Goal: Task Accomplishment & Management: Manage account settings

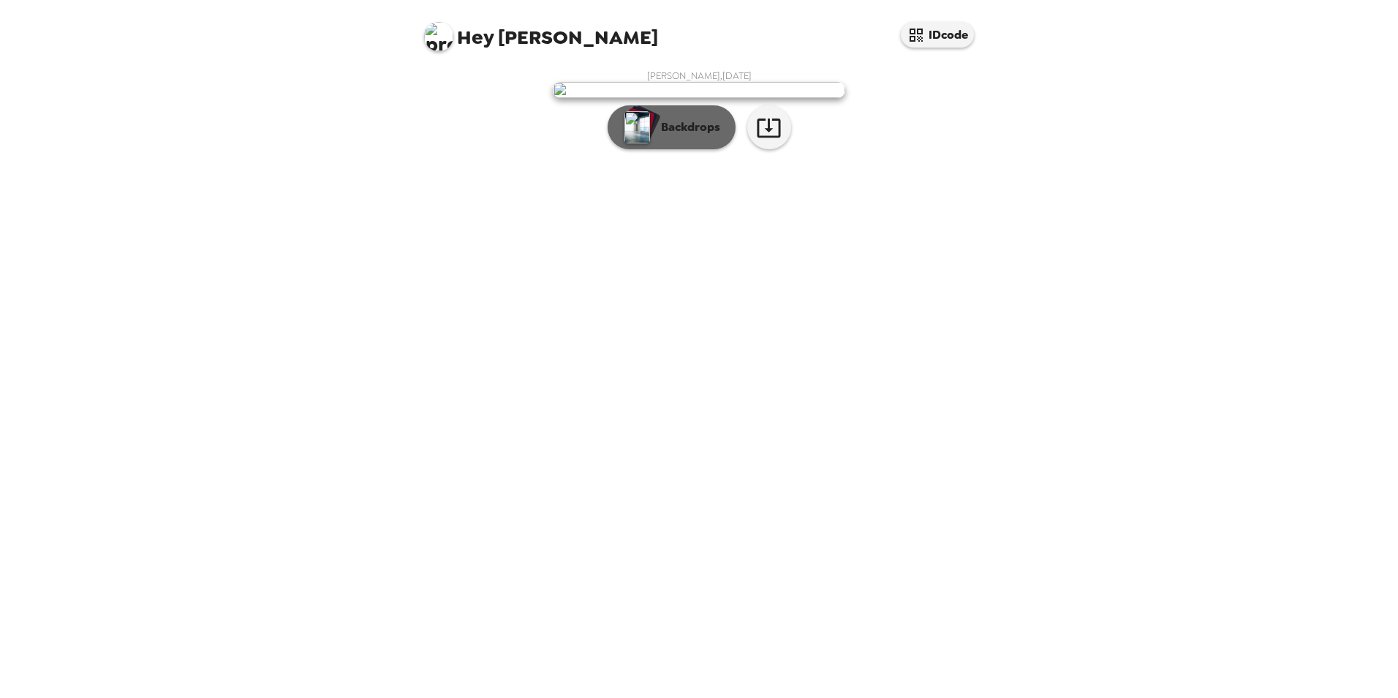
click at [703, 136] on p "Backdrops" at bounding box center [687, 127] width 67 height 18
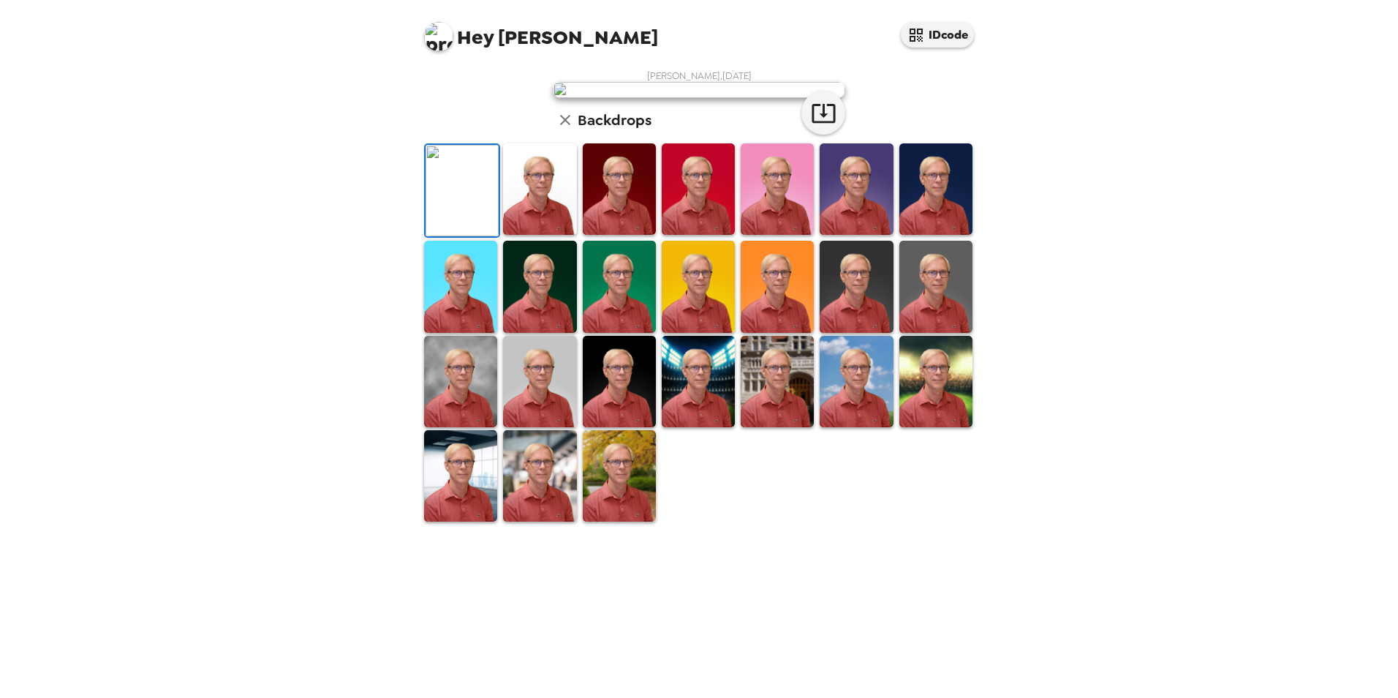
scroll to position [189, 0]
click at [458, 427] on img at bounding box center [460, 381] width 73 height 91
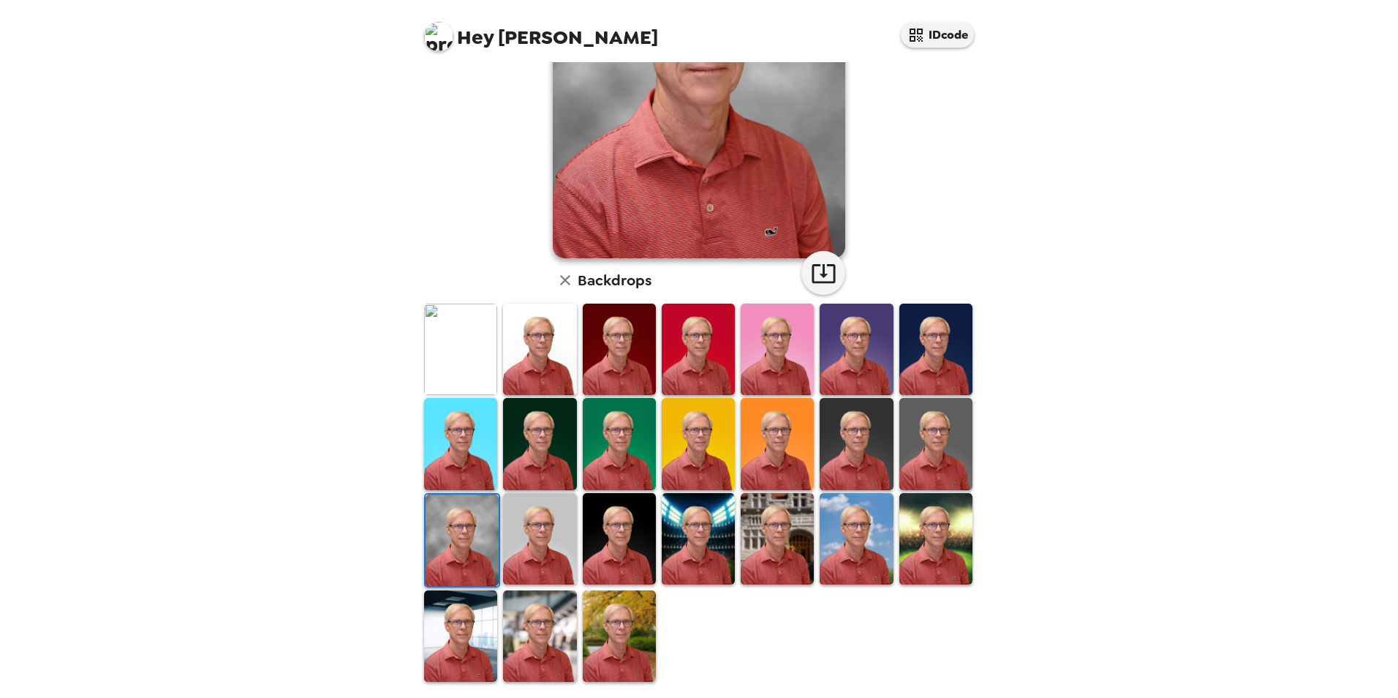
click at [553, 548] on img at bounding box center [539, 538] width 73 height 91
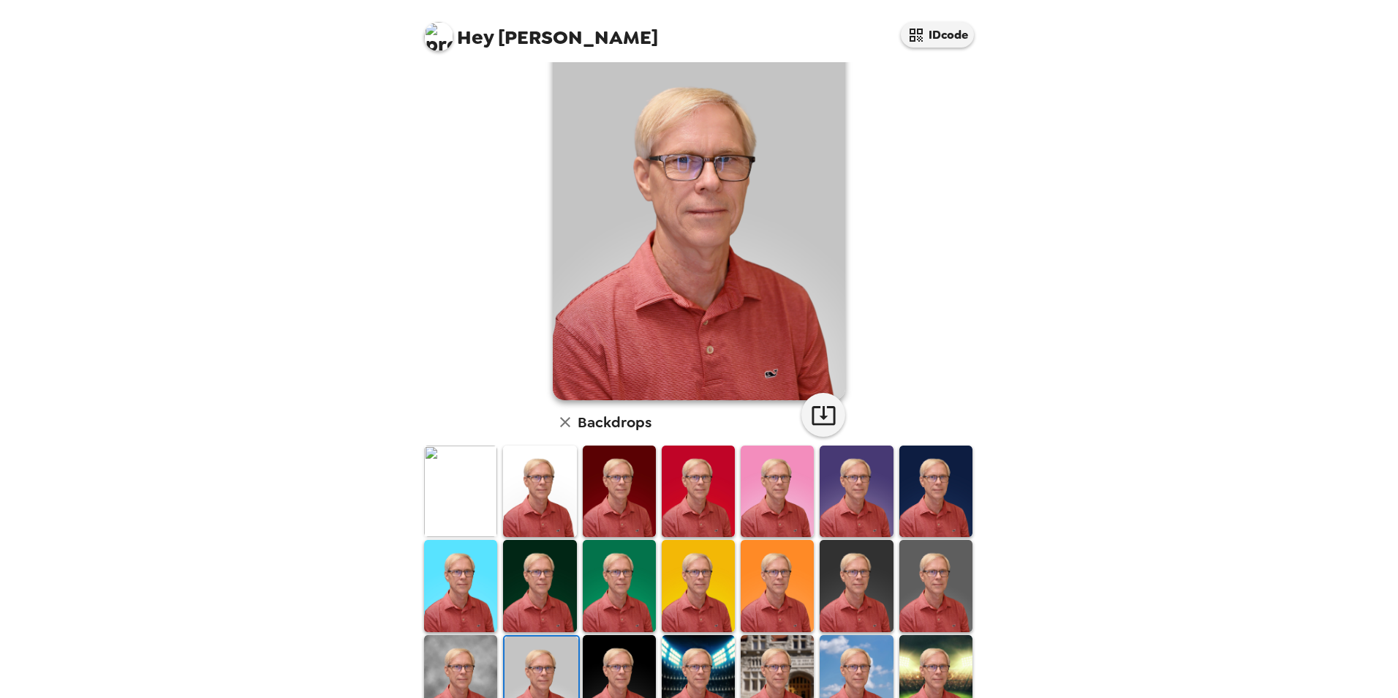
scroll to position [73, 0]
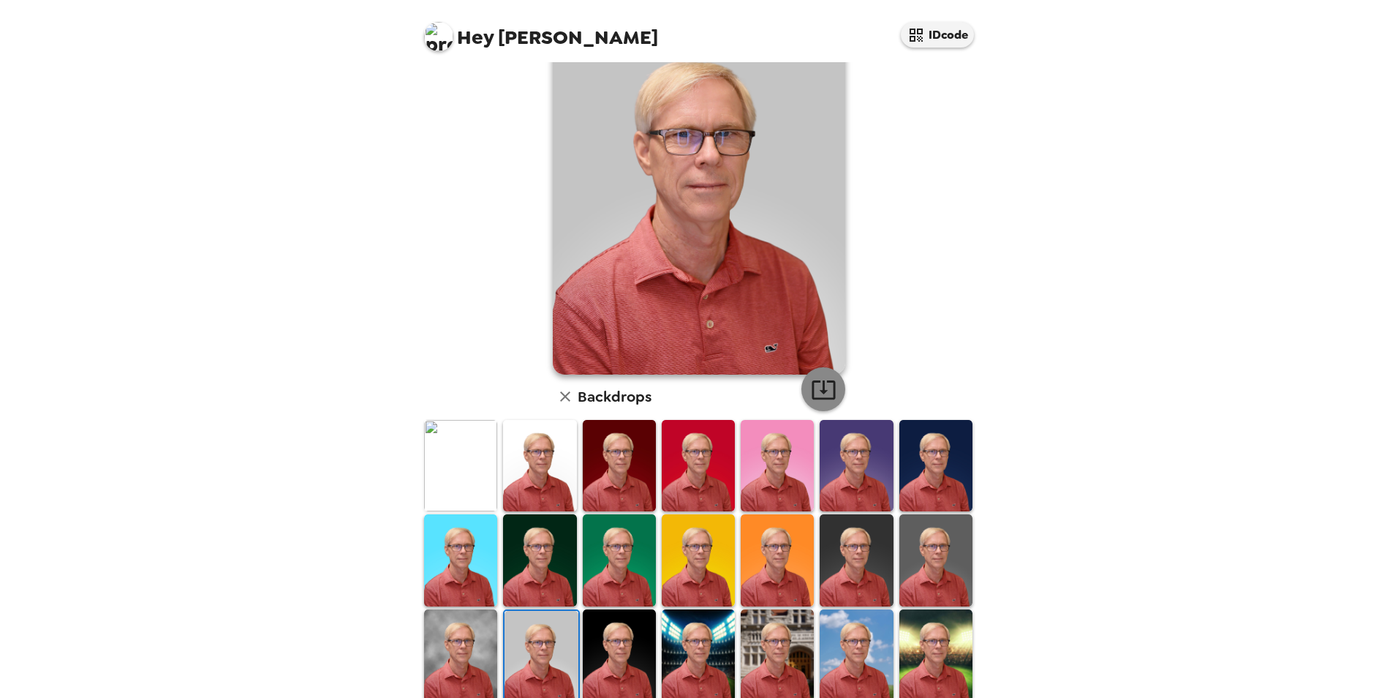
click at [821, 387] on icon "button" at bounding box center [824, 390] width 26 height 26
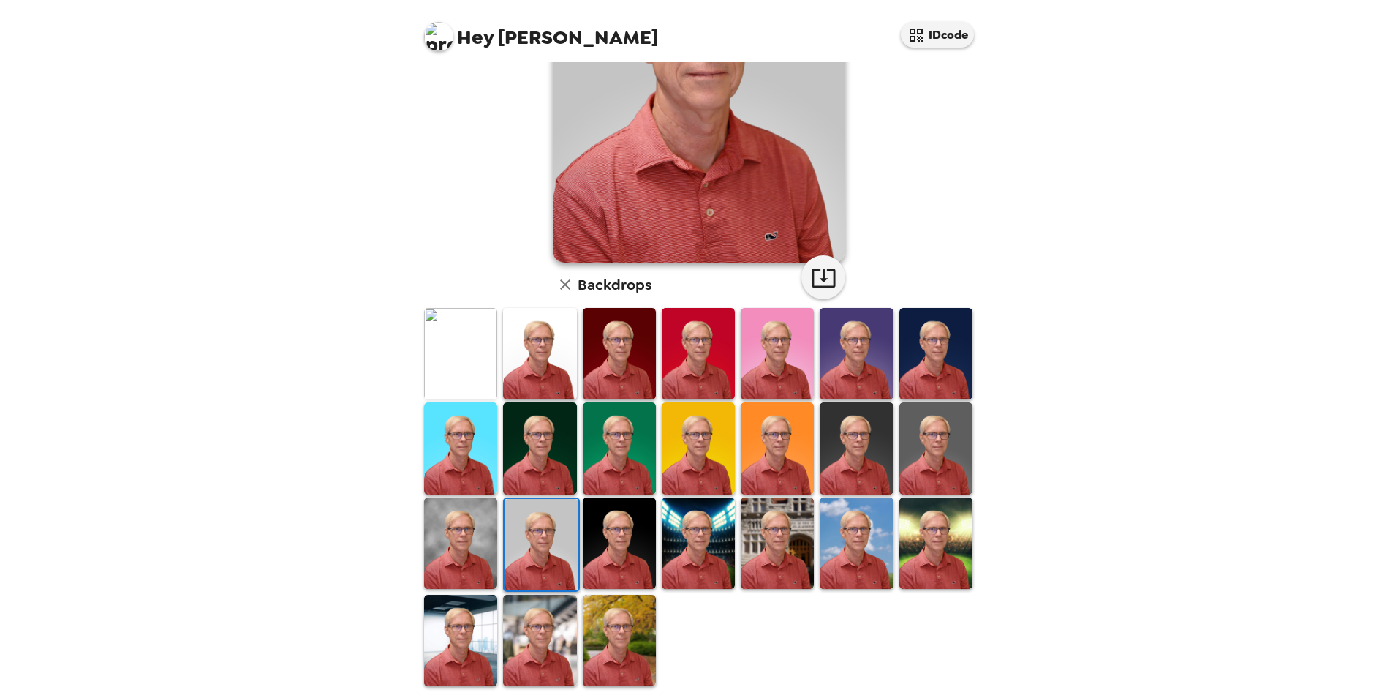
scroll to position [189, 0]
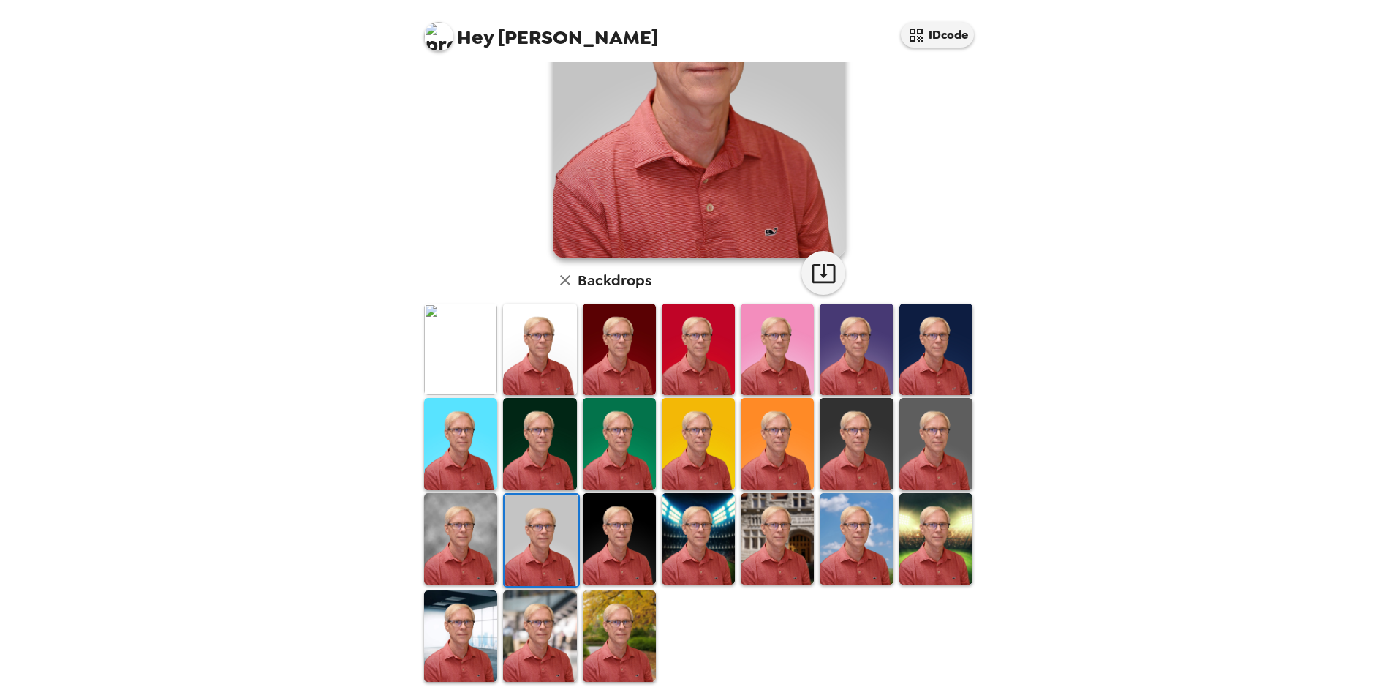
click at [451, 346] on img at bounding box center [460, 348] width 73 height 91
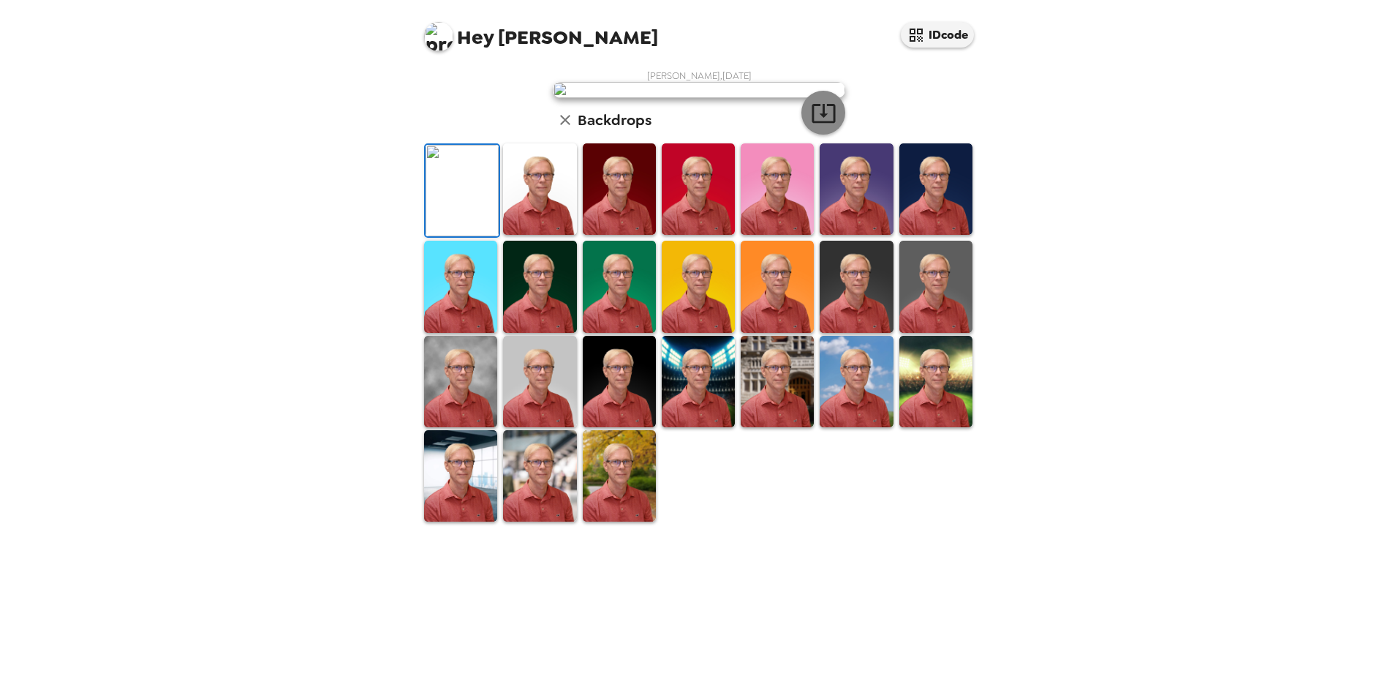
click at [825, 126] on icon "button" at bounding box center [824, 113] width 26 height 26
click at [917, 235] on img at bounding box center [935, 188] width 73 height 91
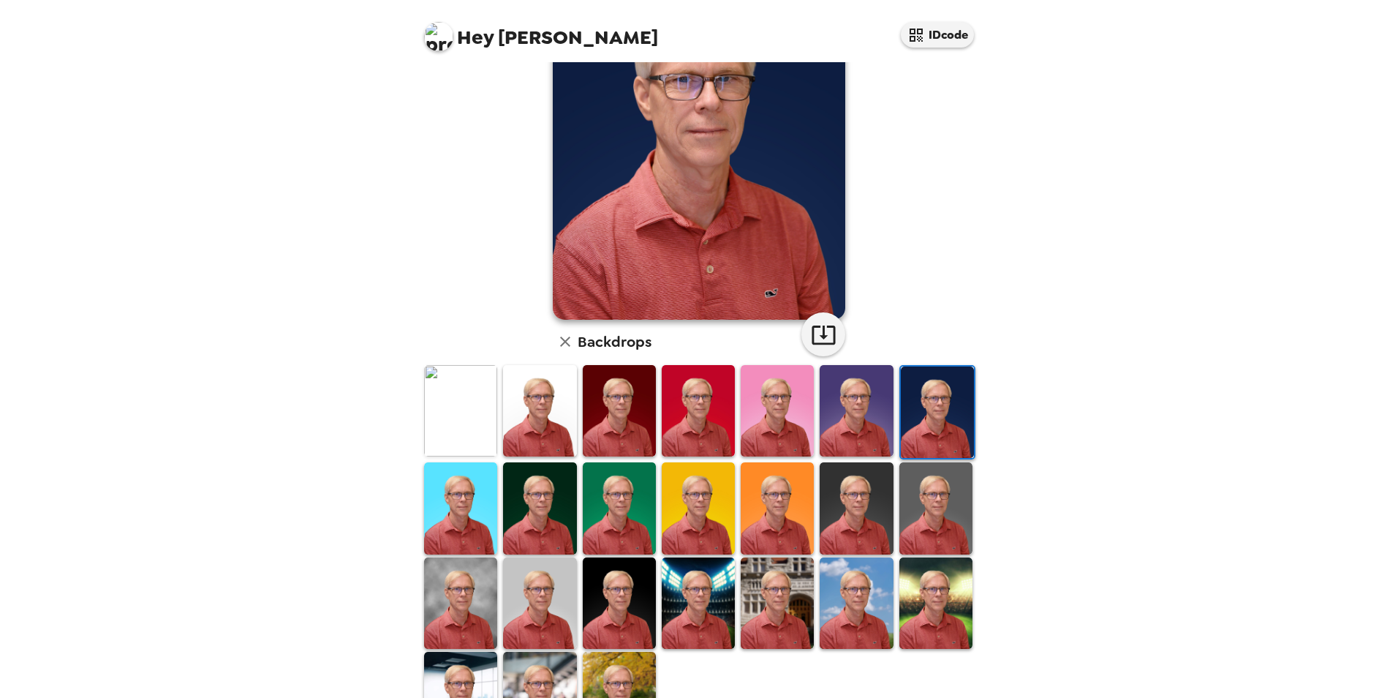
scroll to position [43, 0]
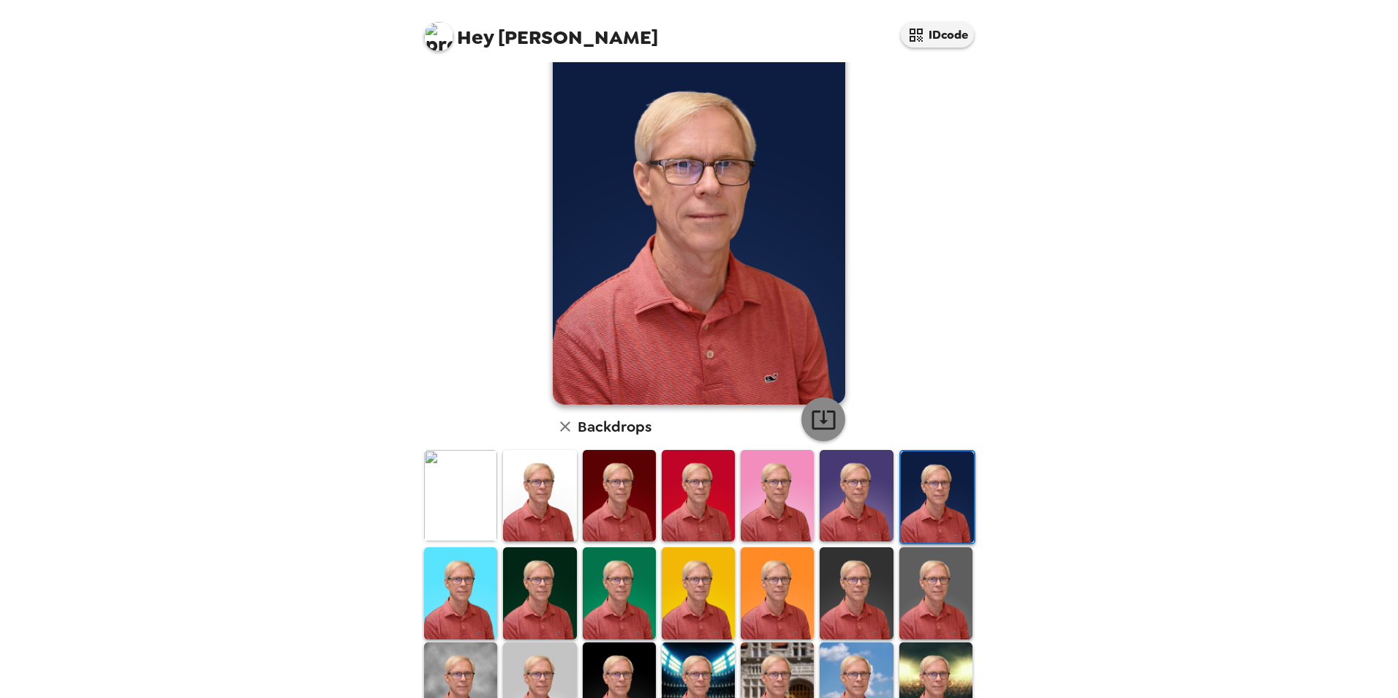
click at [815, 404] on button "button" at bounding box center [823, 419] width 44 height 44
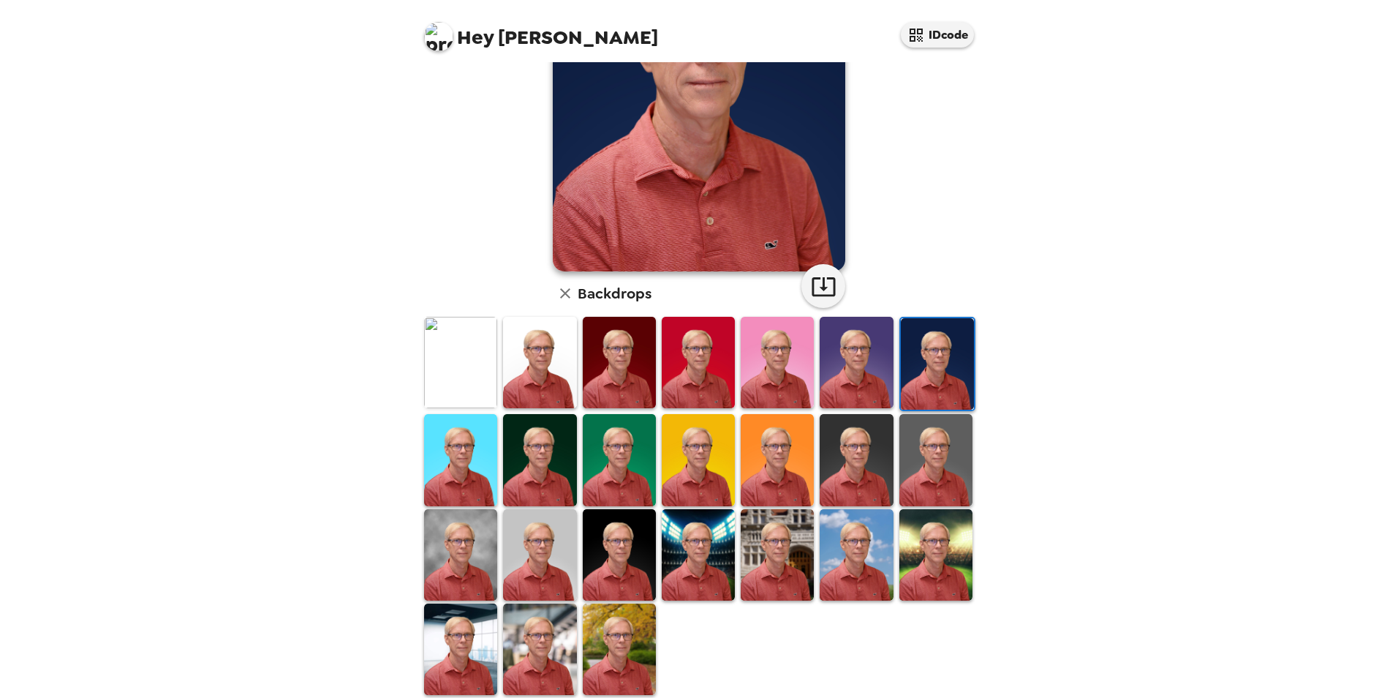
scroll to position [189, 0]
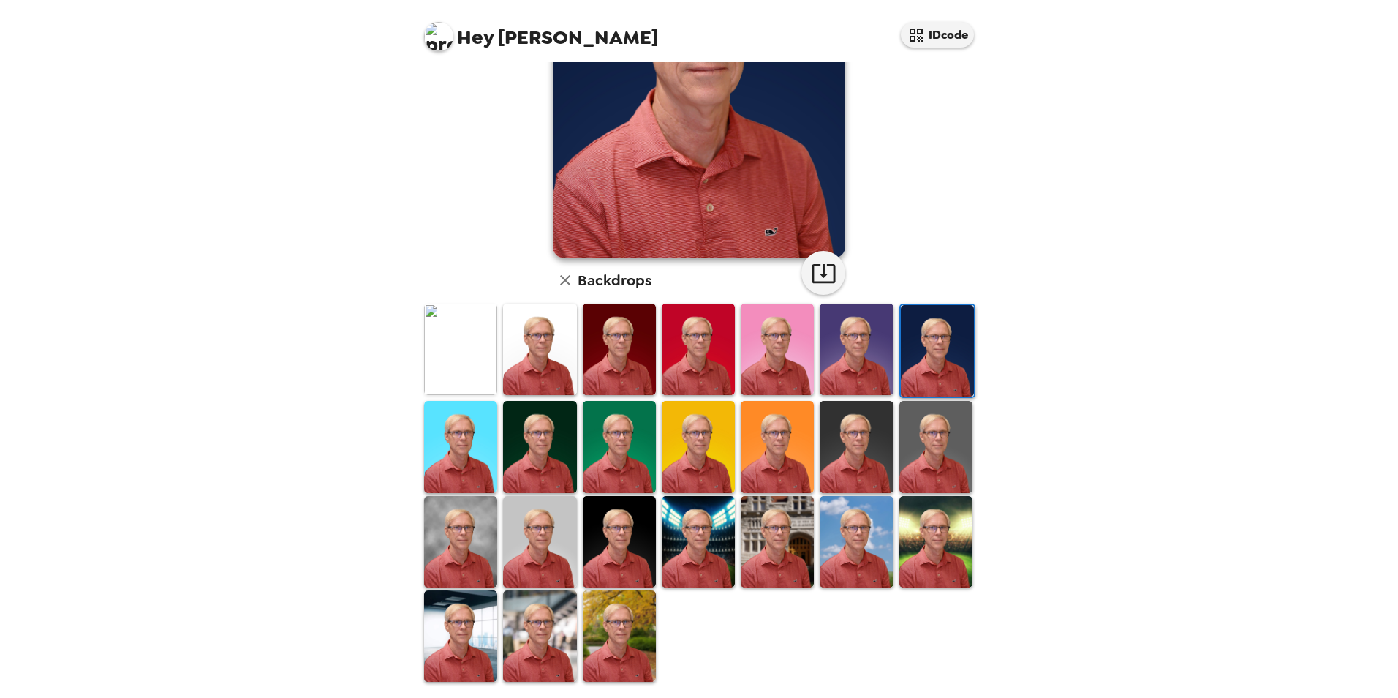
click at [458, 616] on img at bounding box center [460, 635] width 73 height 91
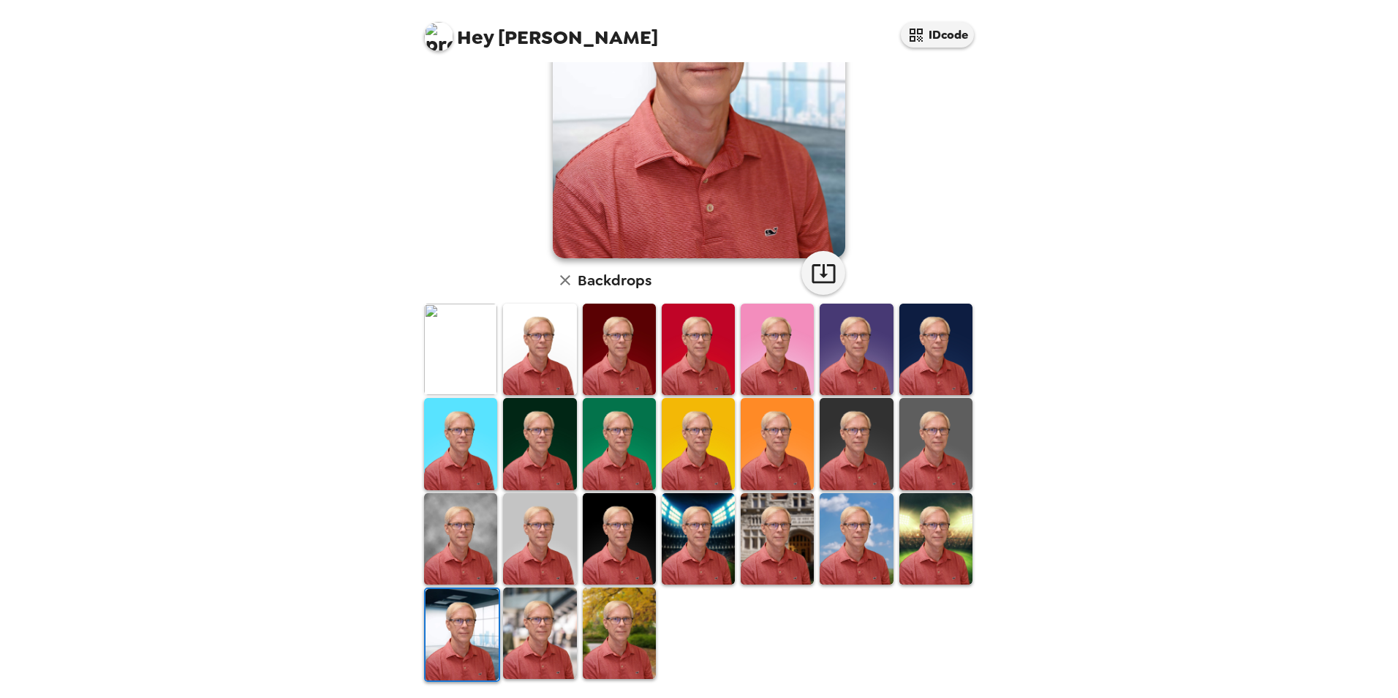
click at [517, 643] on img at bounding box center [539, 632] width 73 height 91
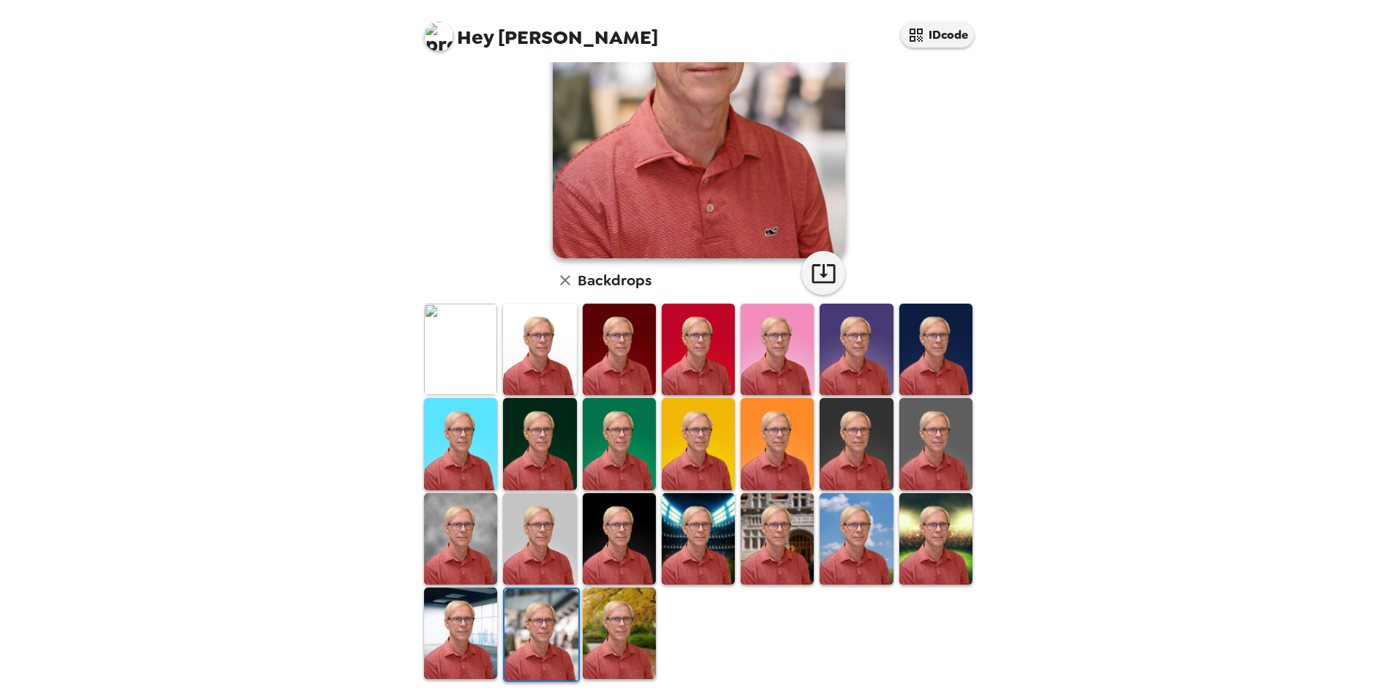
drag, startPoint x: 595, startPoint y: 621, endPoint x: 883, endPoint y: 225, distance: 489.3
click at [597, 621] on img at bounding box center [619, 632] width 73 height 91
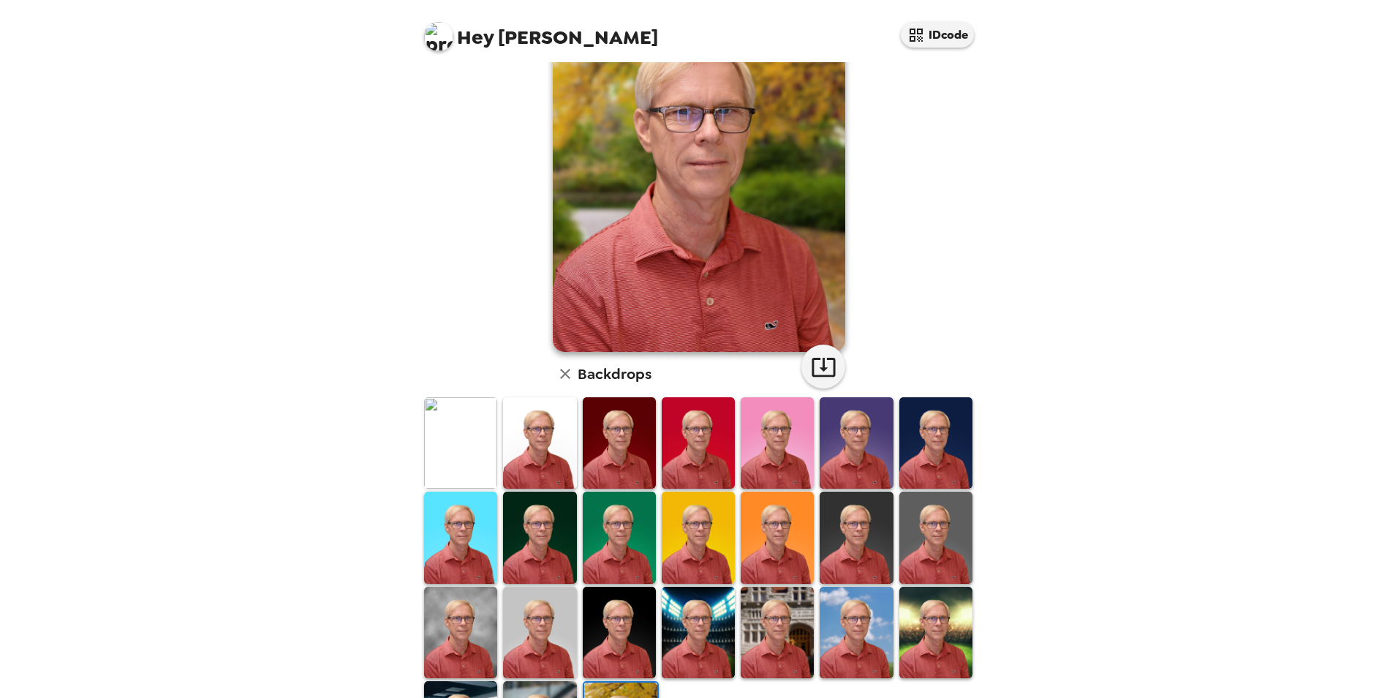
scroll to position [146, 0]
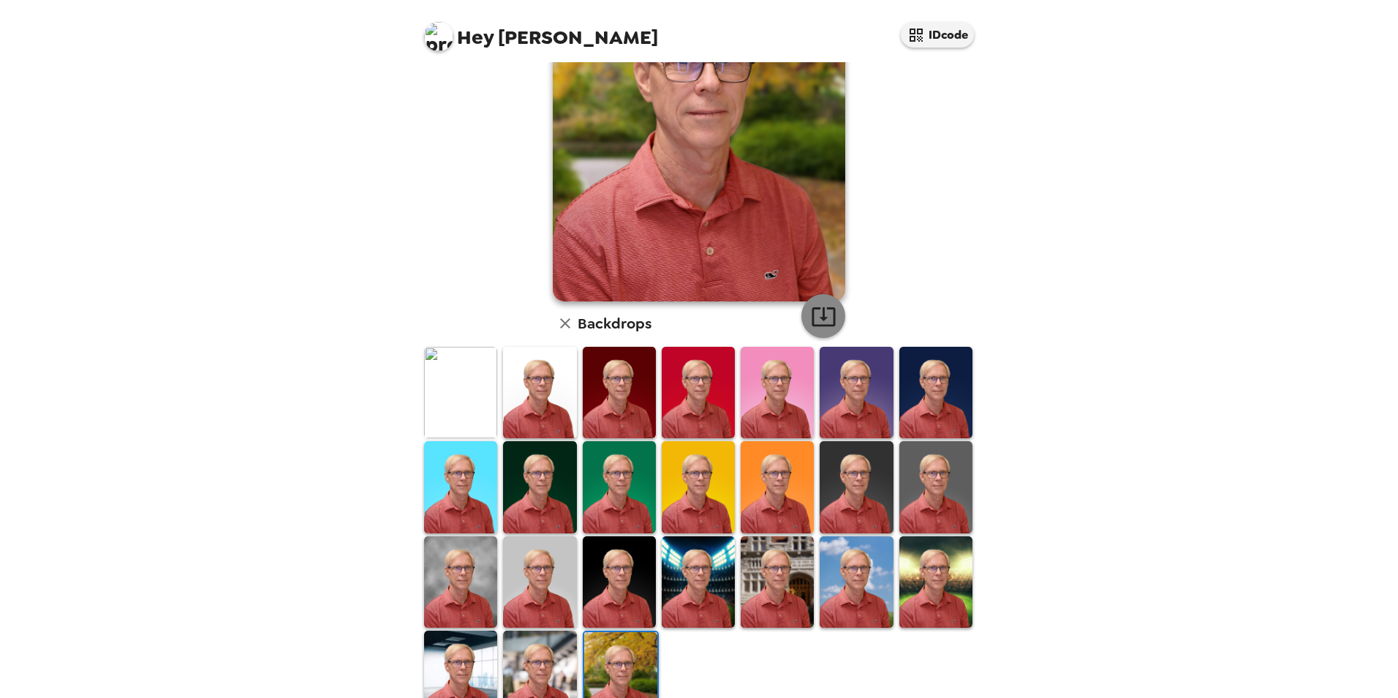
click at [825, 314] on icon "button" at bounding box center [824, 316] width 26 height 26
drag, startPoint x: 867, startPoint y: 565, endPoint x: 921, endPoint y: 485, distance: 95.9
click at [867, 565] on img at bounding box center [856, 581] width 73 height 91
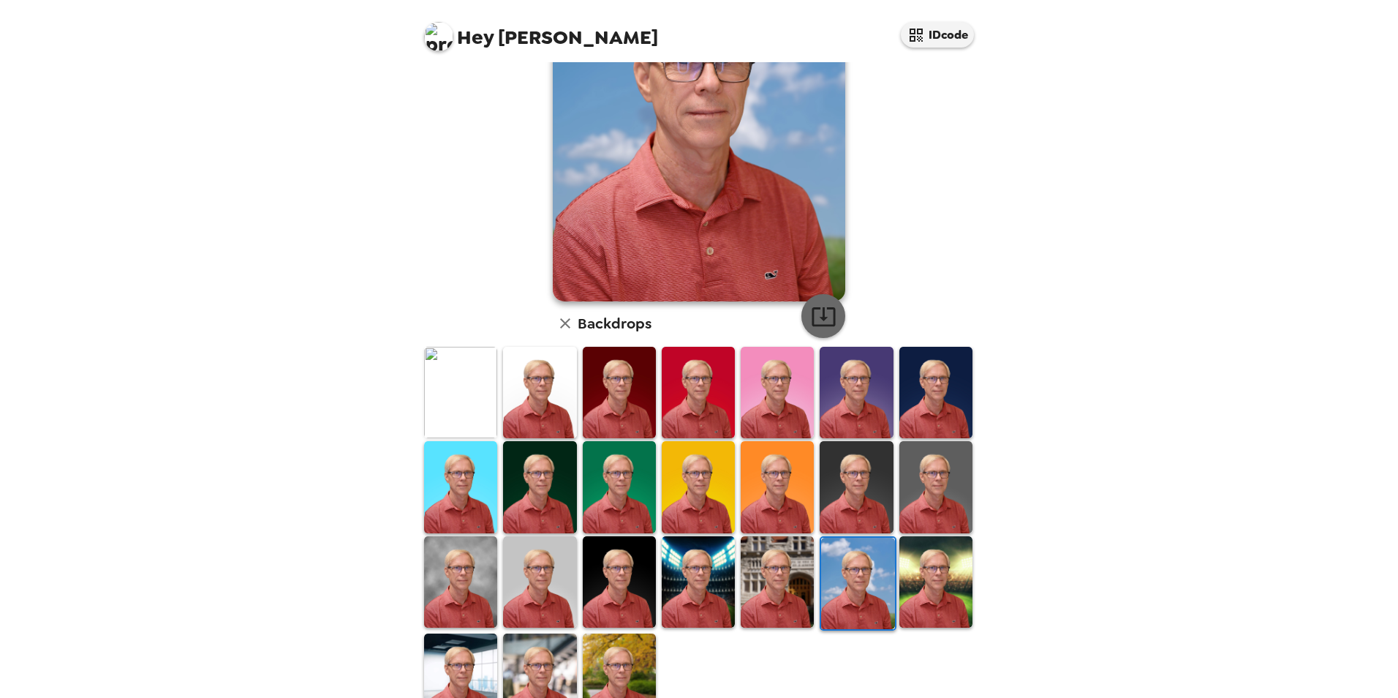
click at [815, 315] on icon "button" at bounding box center [824, 316] width 26 height 26
